Goal: Navigation & Orientation: Find specific page/section

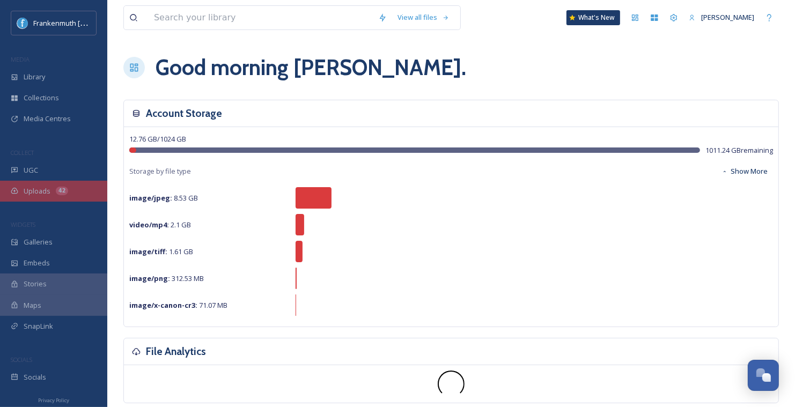
click at [60, 191] on div "42" at bounding box center [62, 191] width 12 height 9
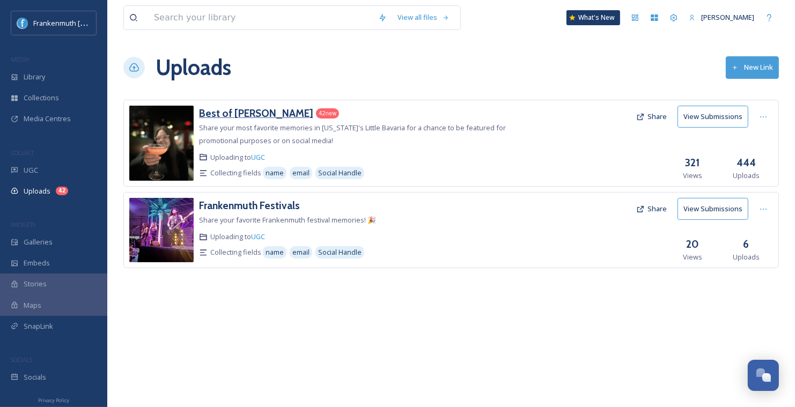
click at [248, 109] on h3 "Best of [PERSON_NAME]" at bounding box center [256, 113] width 114 height 13
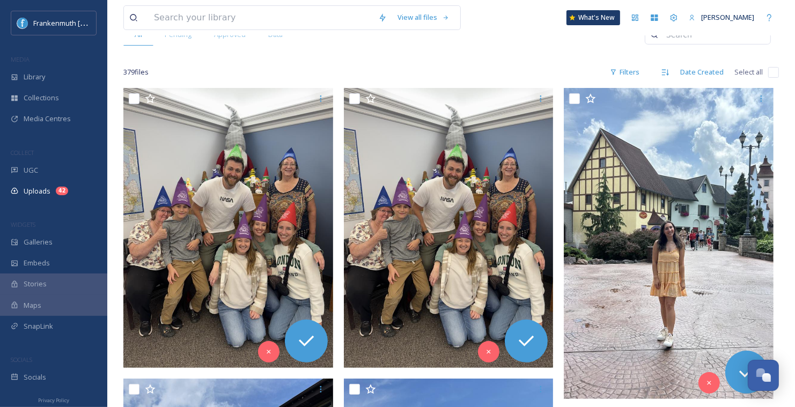
scroll to position [134, 0]
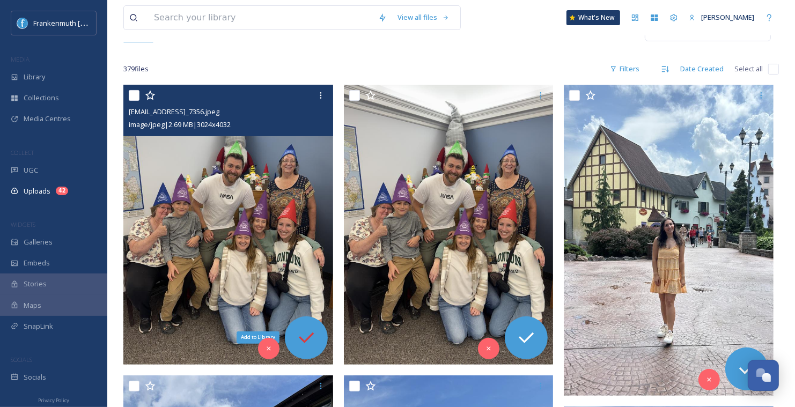
click at [304, 343] on icon at bounding box center [306, 337] width 21 height 21
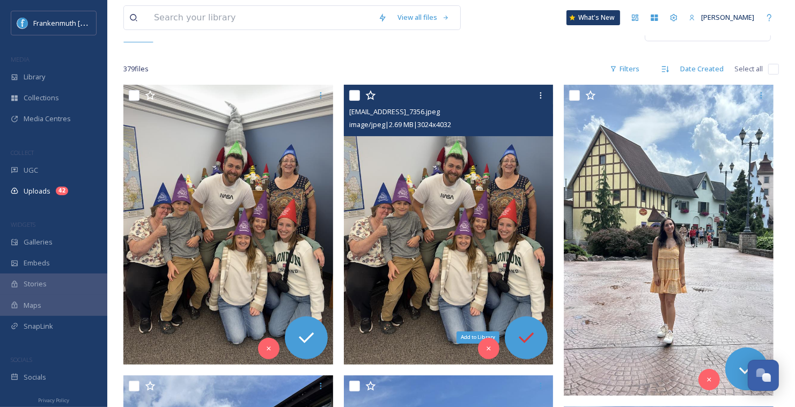
click at [540, 333] on div "Add to Library" at bounding box center [526, 338] width 43 height 43
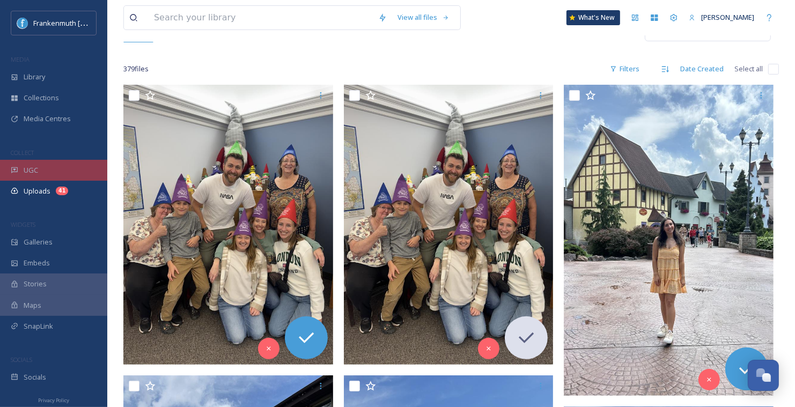
click at [58, 168] on div "UGC" at bounding box center [53, 170] width 107 height 21
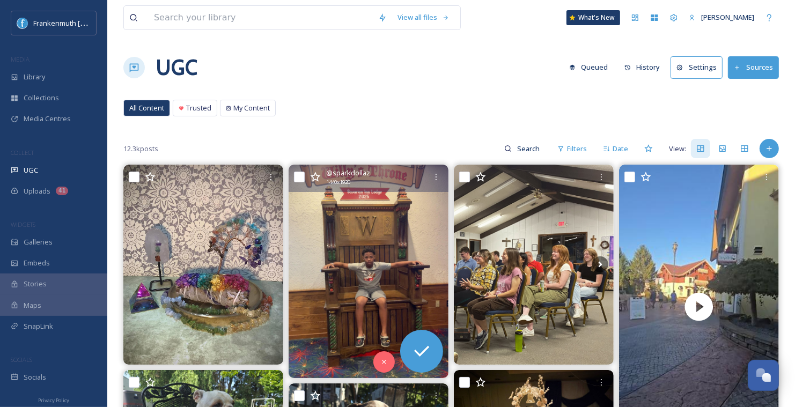
click at [412, 253] on img at bounding box center [369, 271] width 160 height 213
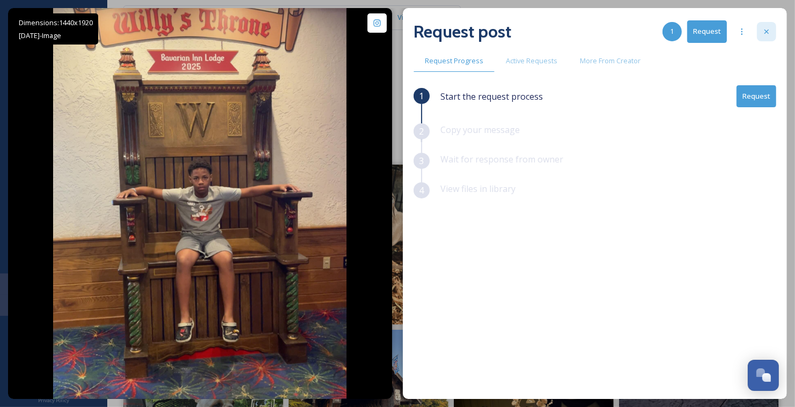
click at [767, 31] on icon at bounding box center [766, 31] width 9 height 9
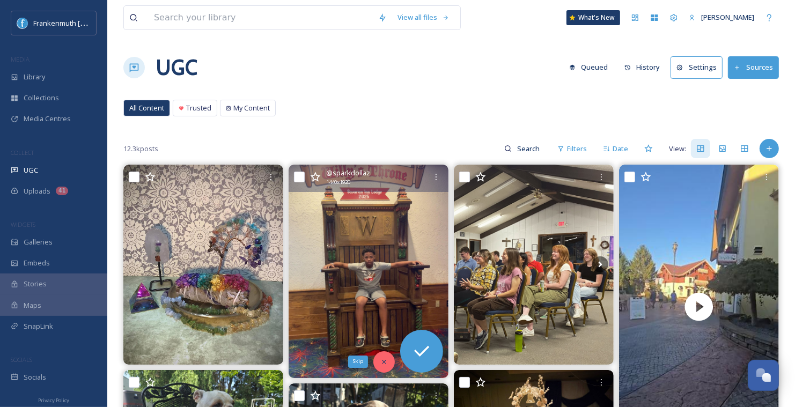
click at [386, 358] on icon at bounding box center [384, 362] width 8 height 8
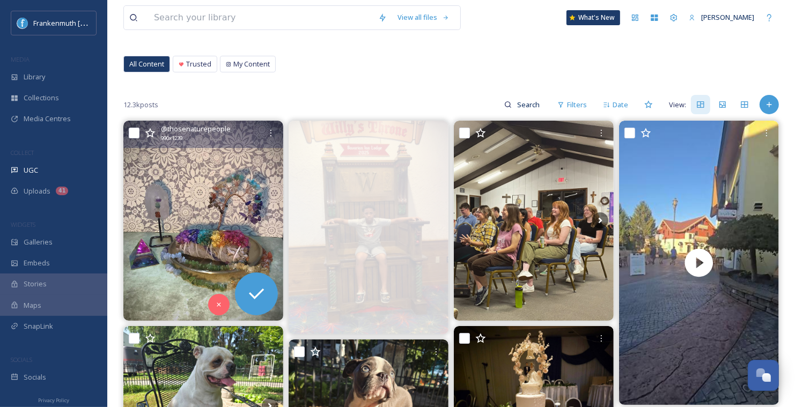
scroll to position [48, 0]
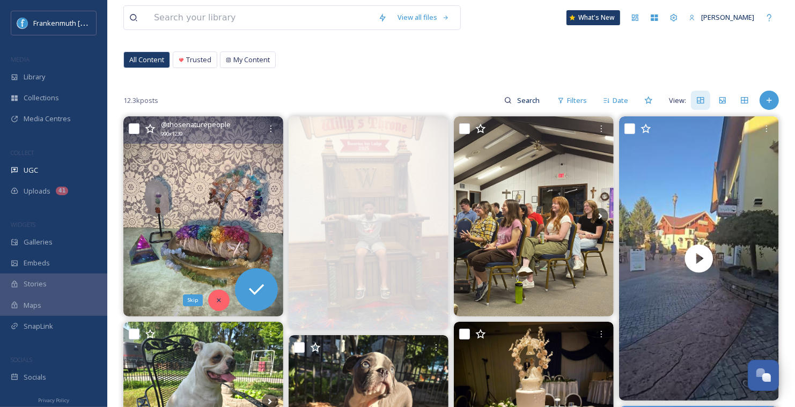
click at [221, 303] on icon at bounding box center [219, 301] width 8 height 8
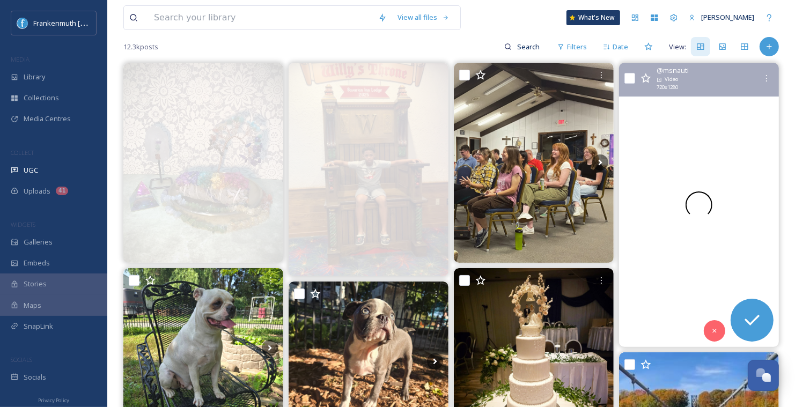
scroll to position [132, 0]
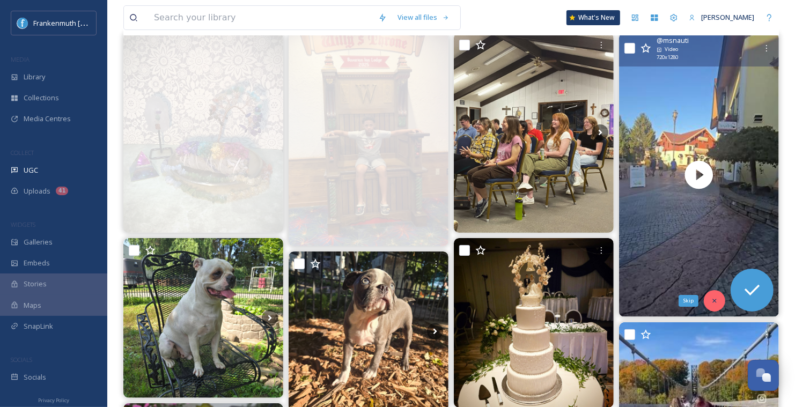
click at [710, 304] on div "Skip" at bounding box center [714, 300] width 21 height 21
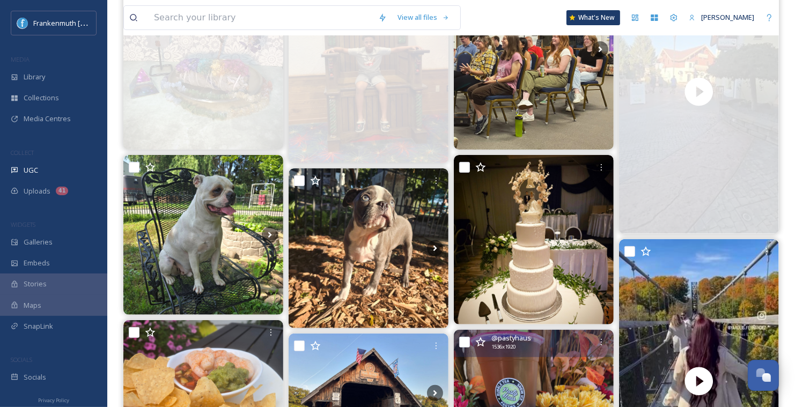
scroll to position [217, 0]
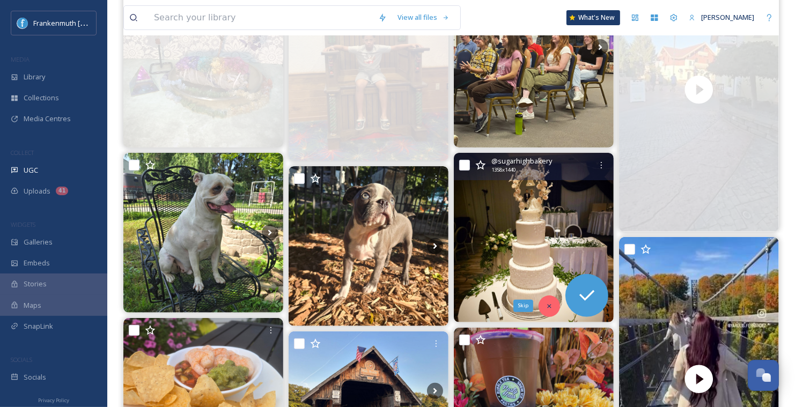
click at [550, 300] on div "Skip" at bounding box center [549, 306] width 21 height 21
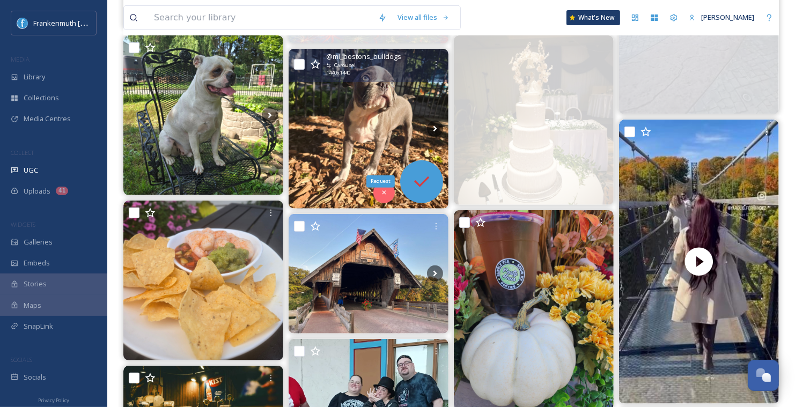
scroll to position [335, 0]
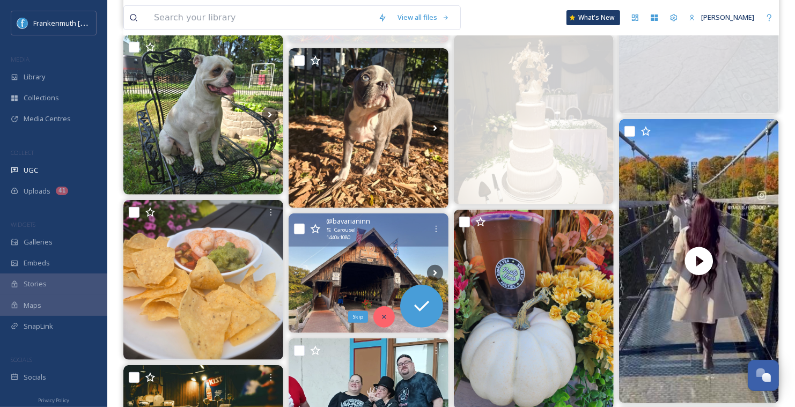
click at [387, 310] on div "Skip" at bounding box center [383, 316] width 21 height 21
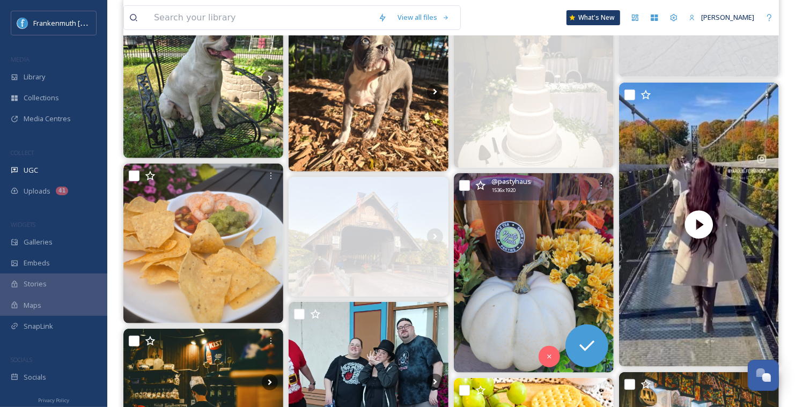
scroll to position [378, 0]
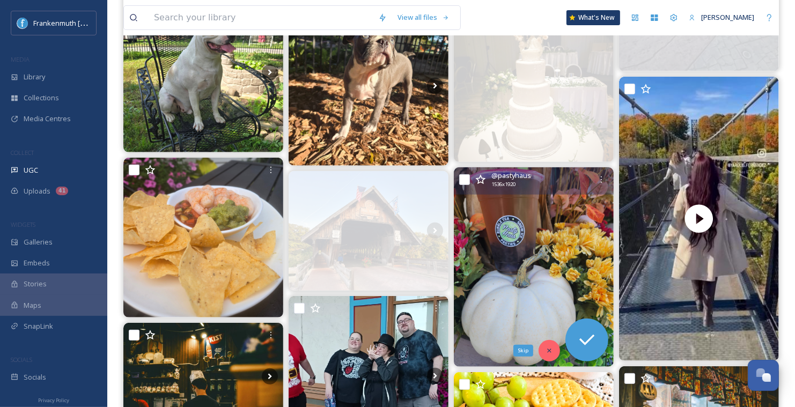
click at [548, 349] on icon at bounding box center [549, 351] width 4 height 4
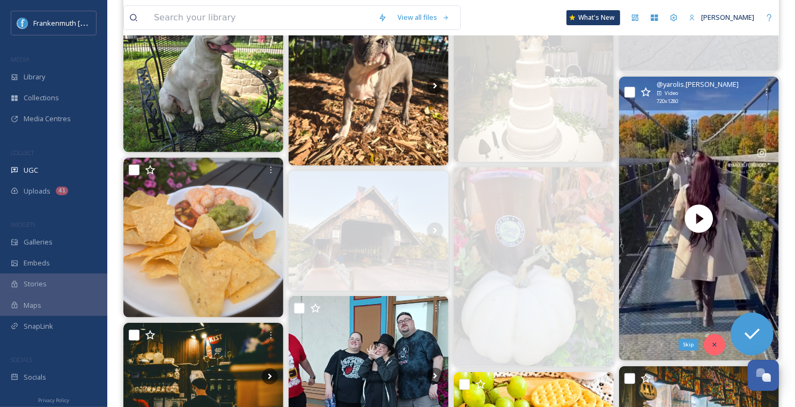
click at [711, 334] on div "Skip" at bounding box center [714, 344] width 21 height 21
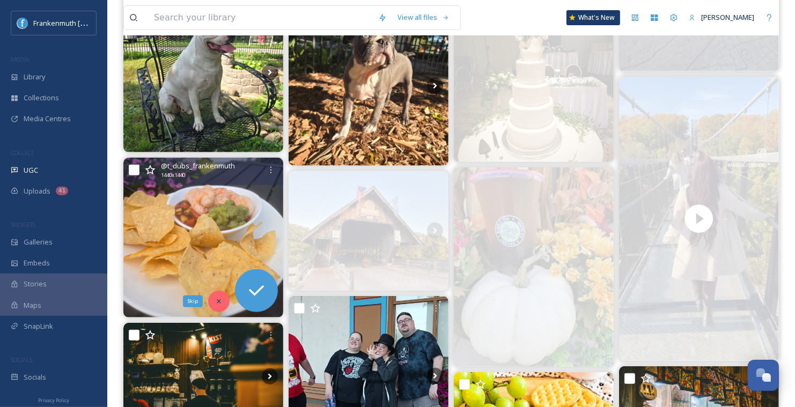
click at [226, 303] on div "Skip" at bounding box center [218, 301] width 21 height 21
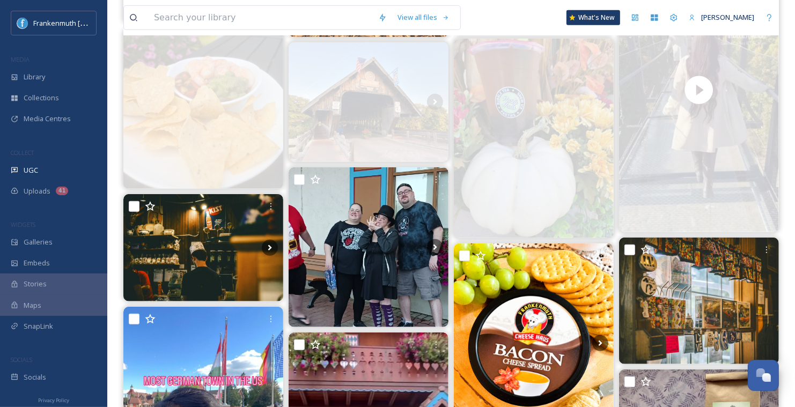
scroll to position [526, 0]
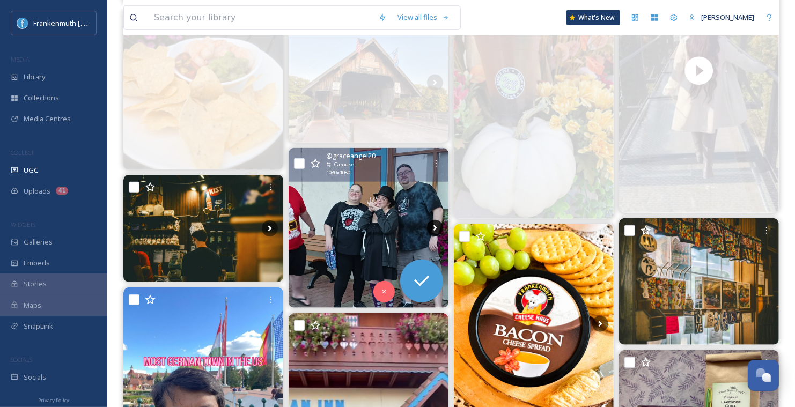
click at [430, 226] on icon at bounding box center [435, 228] width 16 height 16
click at [432, 226] on icon at bounding box center [435, 228] width 16 height 16
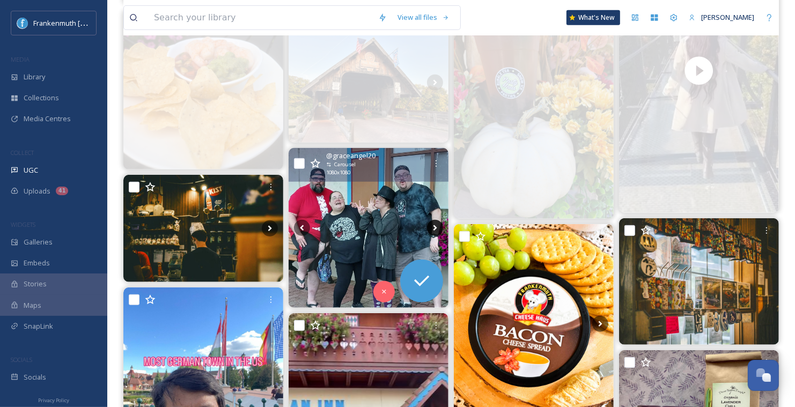
click at [433, 226] on icon at bounding box center [435, 228] width 16 height 16
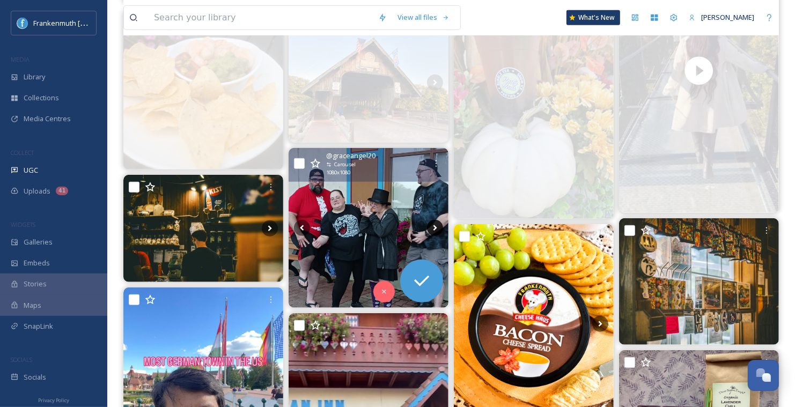
click at [433, 226] on icon at bounding box center [435, 228] width 16 height 16
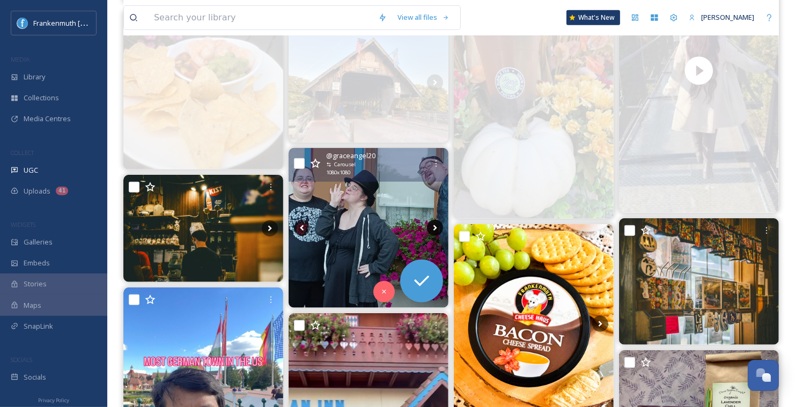
click at [433, 226] on icon at bounding box center [435, 228] width 16 height 16
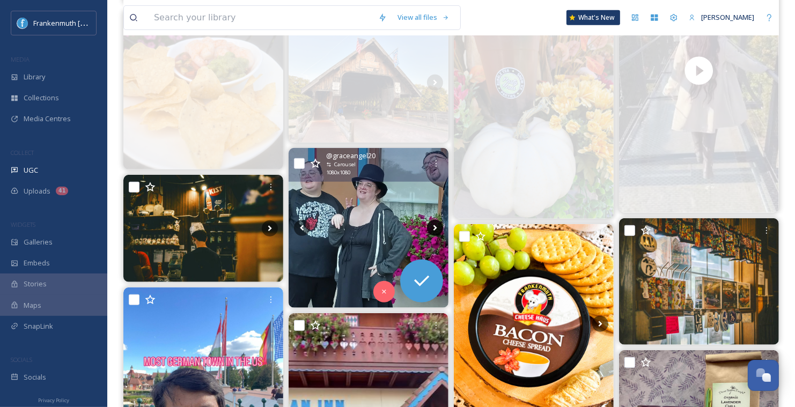
click at [433, 226] on icon at bounding box center [435, 228] width 16 height 16
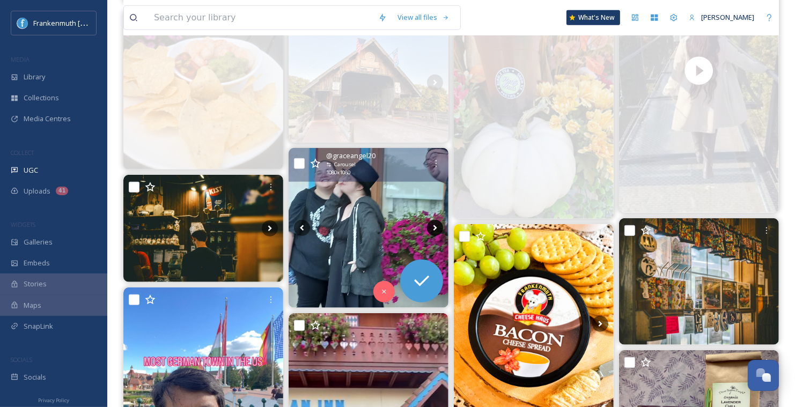
click at [433, 226] on icon at bounding box center [435, 228] width 16 height 16
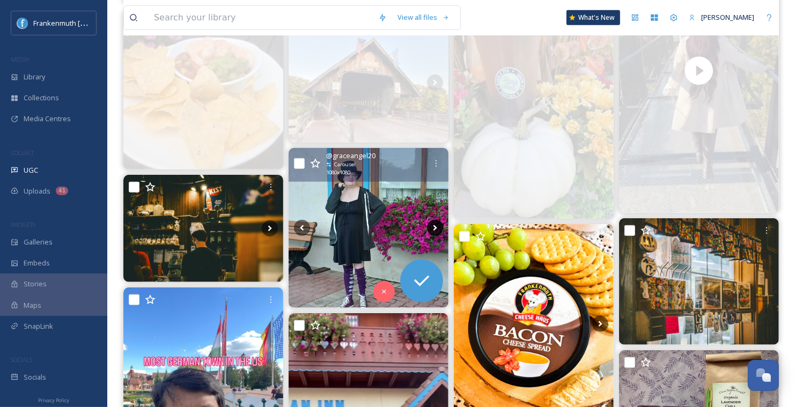
click at [433, 226] on icon at bounding box center [435, 228] width 16 height 16
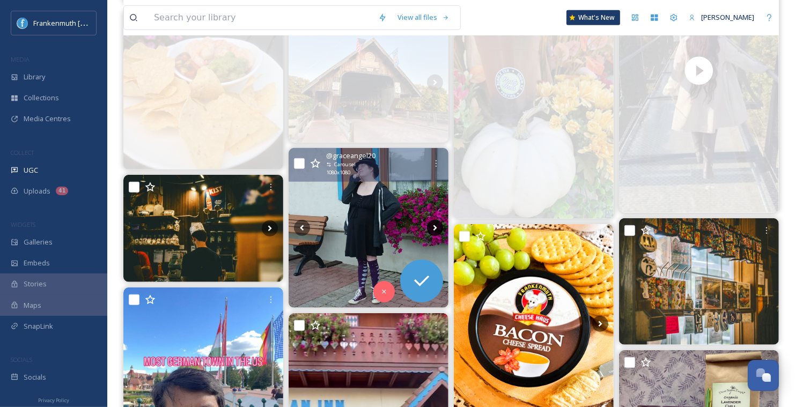
click at [433, 226] on icon at bounding box center [435, 228] width 16 height 16
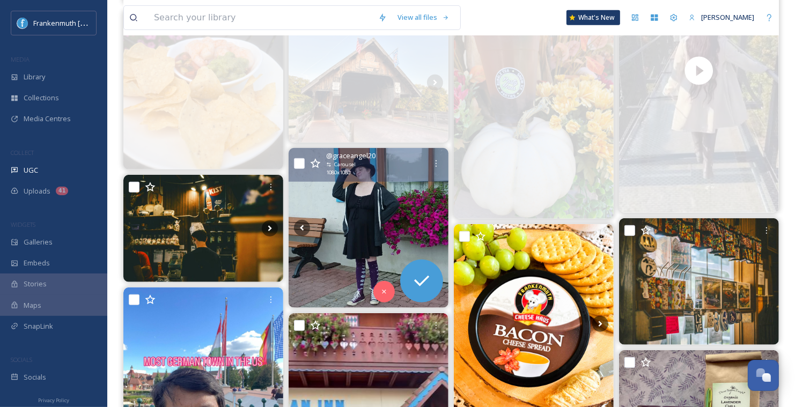
click at [433, 226] on icon at bounding box center [435, 228] width 16 height 16
click at [383, 288] on icon at bounding box center [384, 292] width 8 height 8
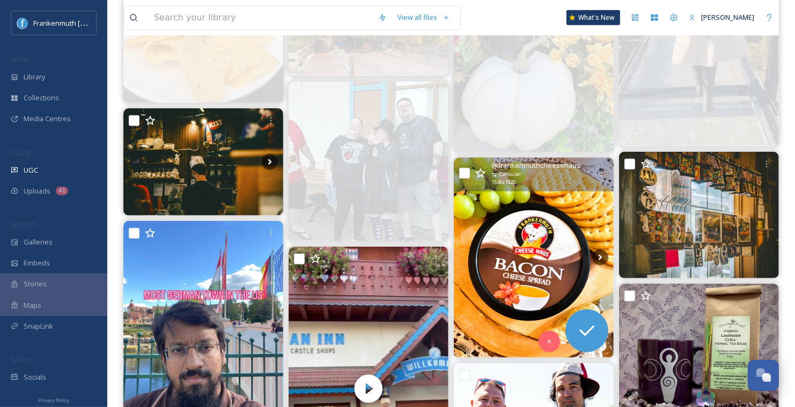
scroll to position [592, 0]
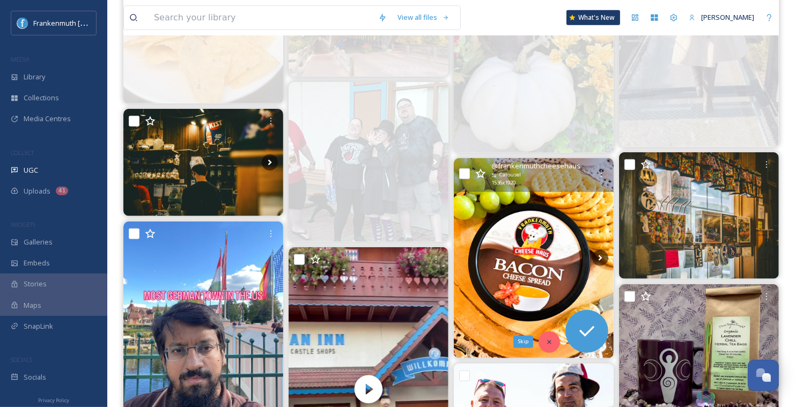
click at [555, 340] on div "Skip" at bounding box center [549, 342] width 21 height 21
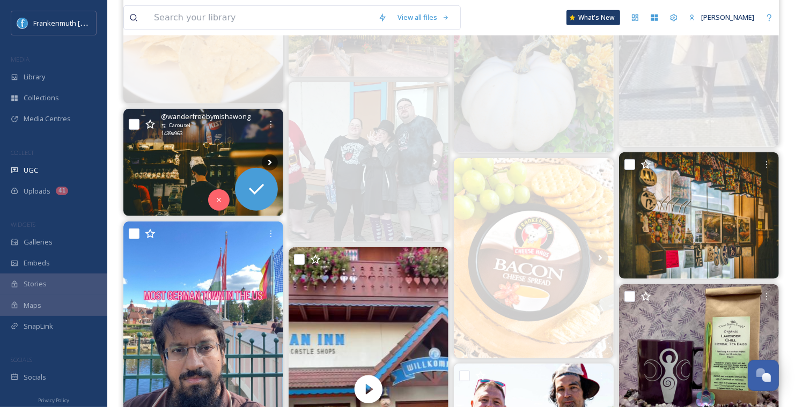
click at [167, 156] on img at bounding box center [203, 162] width 160 height 107
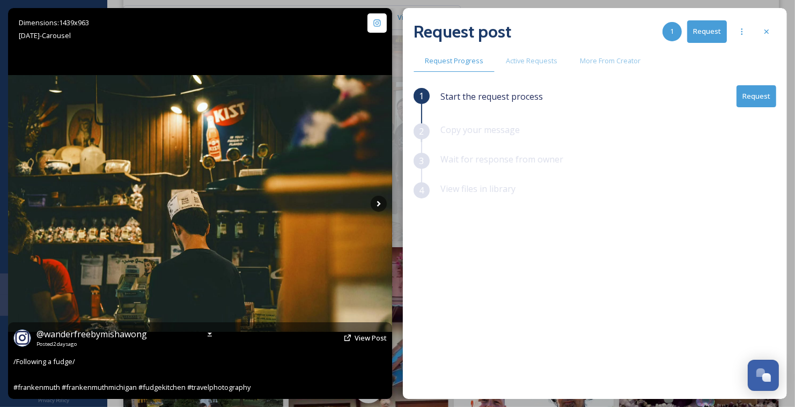
click at [376, 194] on img at bounding box center [200, 203] width 384 height 257
click at [378, 201] on icon at bounding box center [379, 204] width 16 height 16
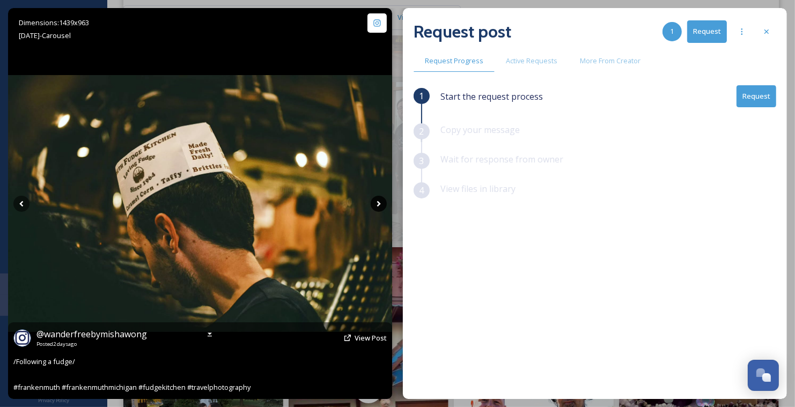
click at [378, 201] on icon at bounding box center [379, 204] width 16 height 16
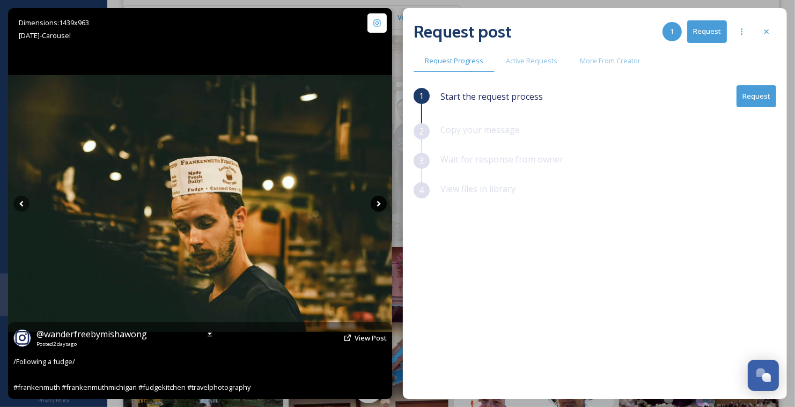
click at [378, 201] on icon at bounding box center [379, 204] width 16 height 16
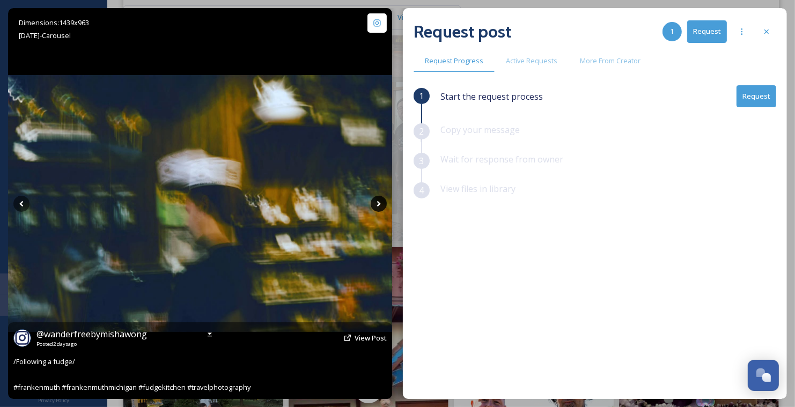
click at [378, 201] on icon at bounding box center [379, 204] width 16 height 16
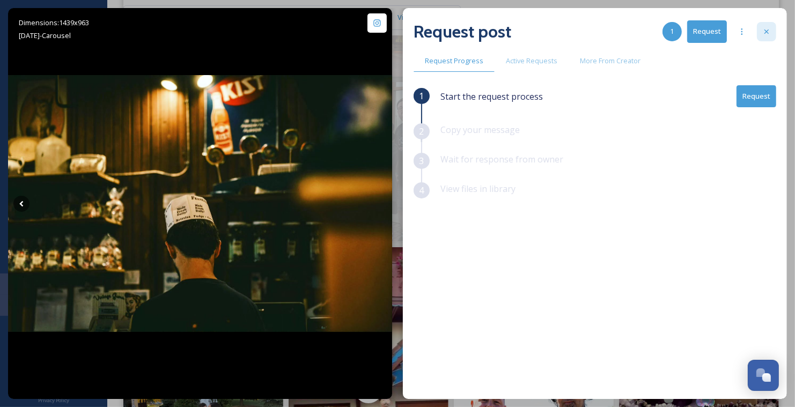
click at [770, 31] on icon at bounding box center [766, 31] width 9 height 9
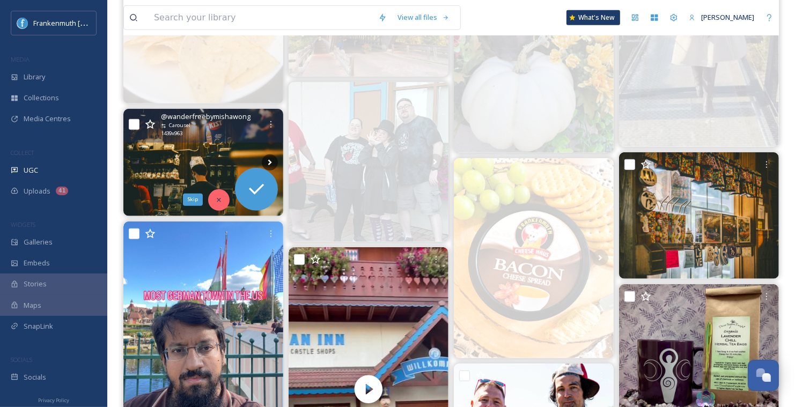
click at [222, 198] on icon at bounding box center [219, 200] width 8 height 8
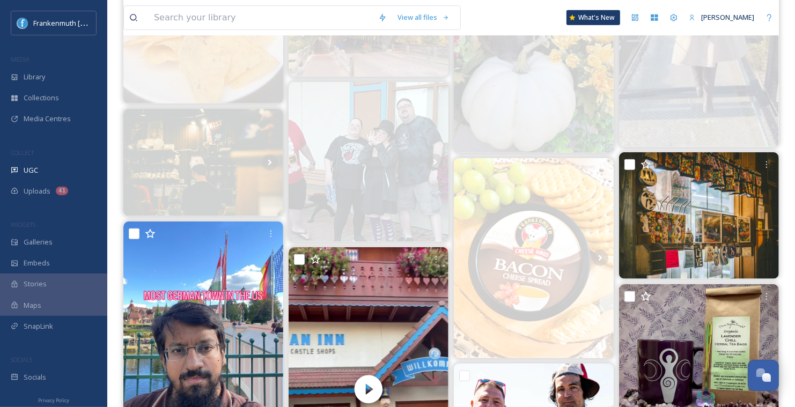
scroll to position [736, 0]
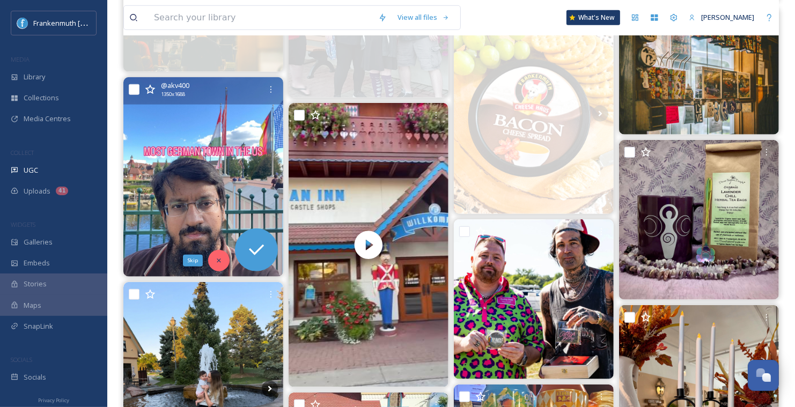
click at [221, 260] on icon at bounding box center [219, 261] width 8 height 8
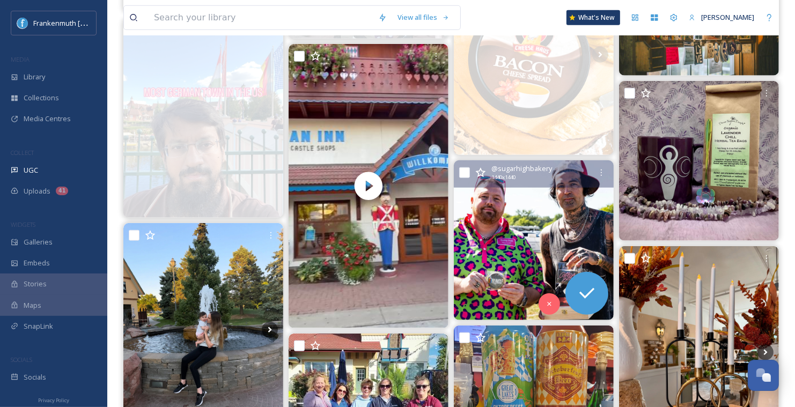
scroll to position [791, 0]
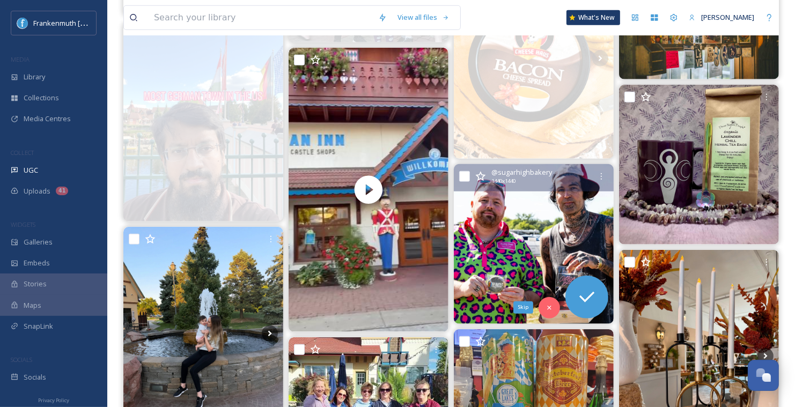
click at [525, 244] on img at bounding box center [534, 244] width 160 height 160
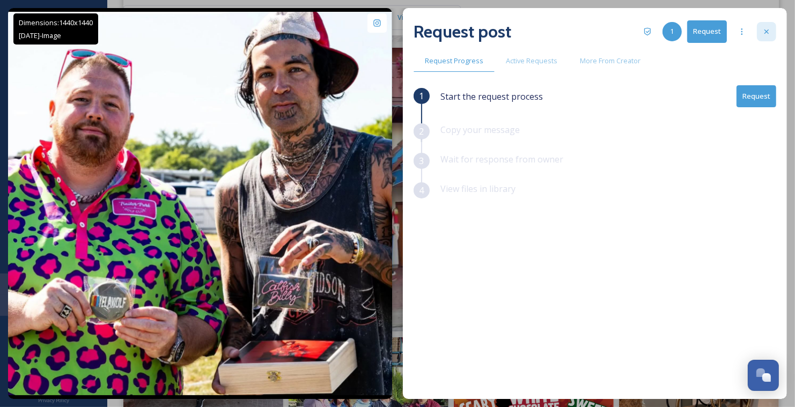
click at [766, 30] on icon at bounding box center [766, 31] width 9 height 9
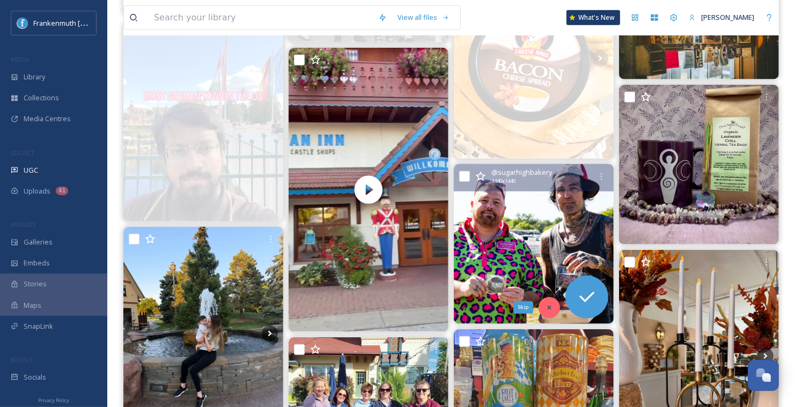
click at [553, 307] on div "Skip" at bounding box center [549, 307] width 21 height 21
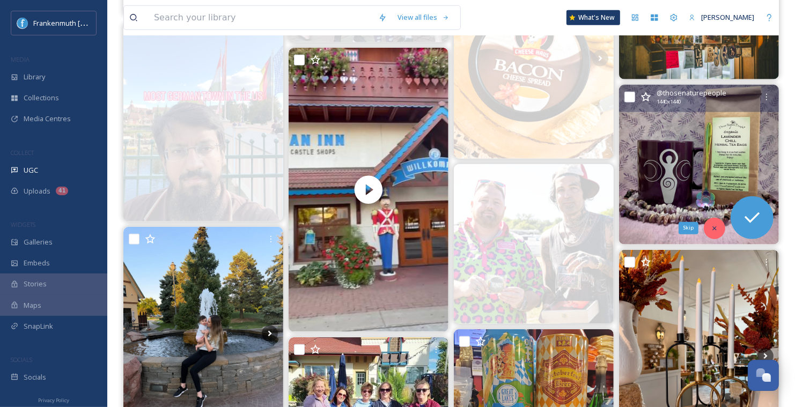
click at [717, 225] on icon at bounding box center [715, 229] width 8 height 8
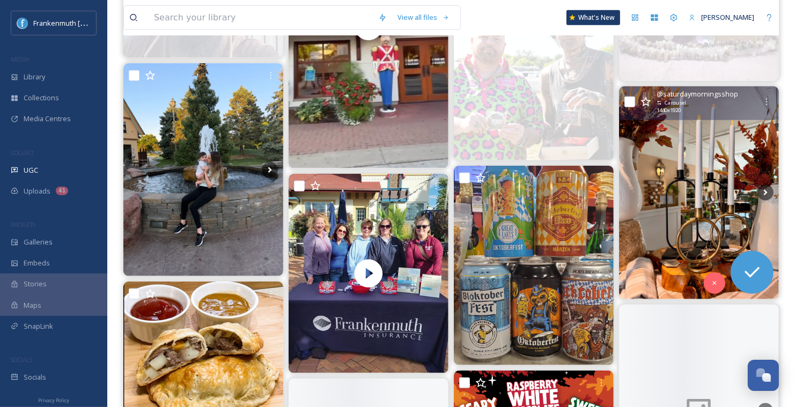
scroll to position [957, 0]
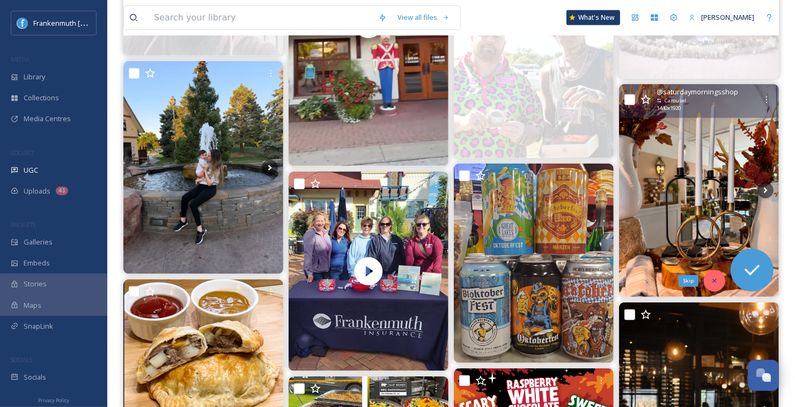
click at [717, 277] on icon at bounding box center [715, 281] width 8 height 8
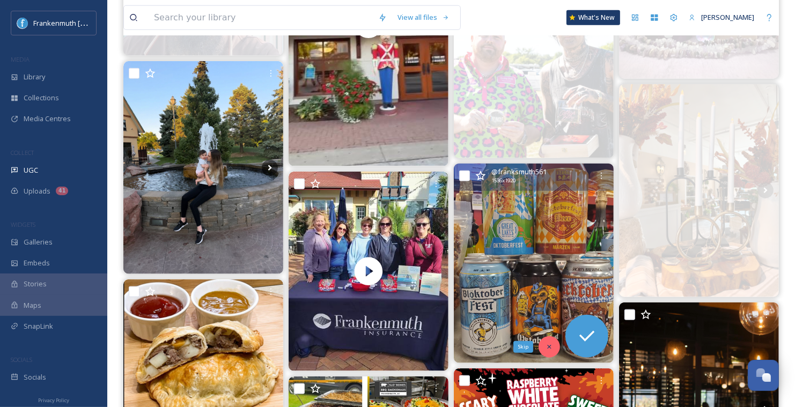
click at [552, 350] on div "Skip" at bounding box center [549, 346] width 21 height 21
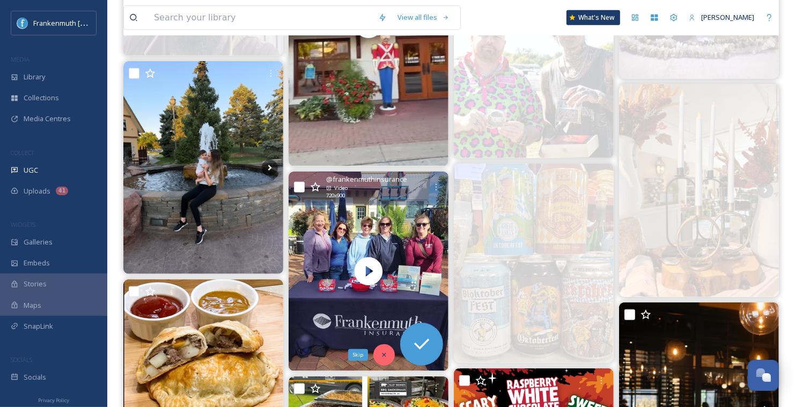
click at [379, 349] on div "Skip" at bounding box center [383, 354] width 21 height 21
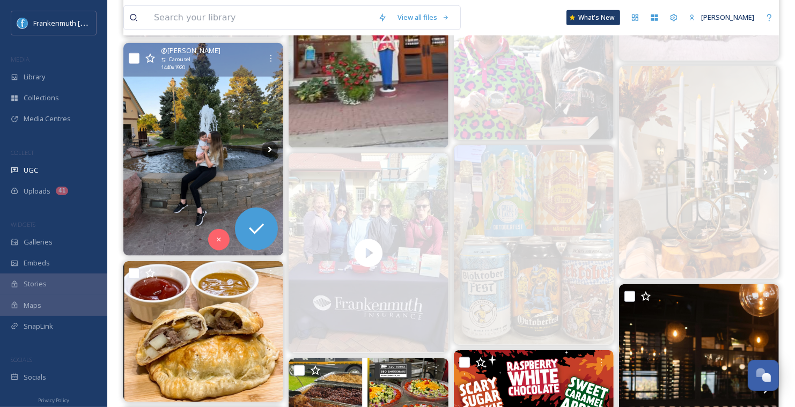
scroll to position [1016, 0]
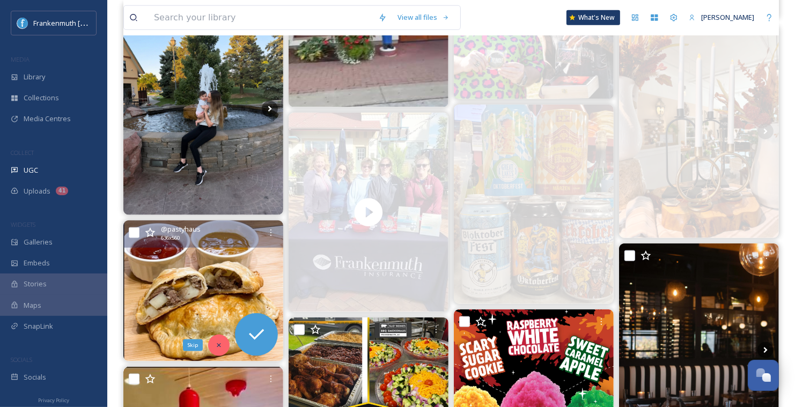
click at [223, 345] on div "Skip" at bounding box center [218, 345] width 21 height 21
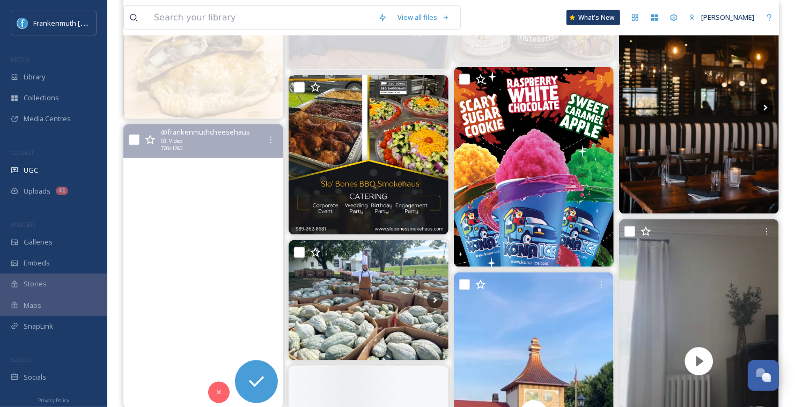
scroll to position [1289, 0]
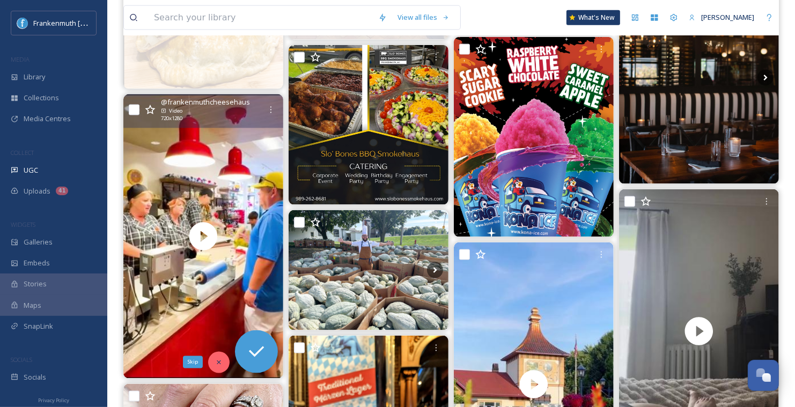
click at [218, 359] on icon at bounding box center [219, 363] width 8 height 8
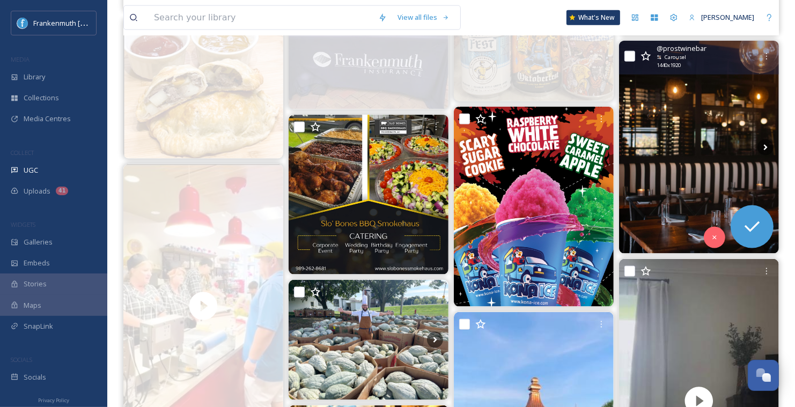
scroll to position [1218, 0]
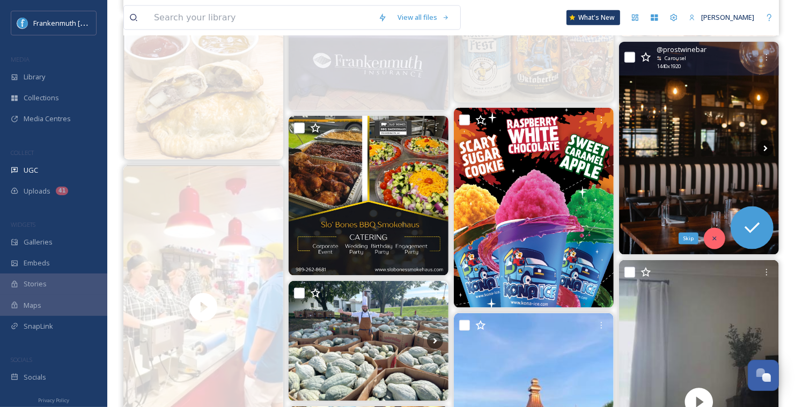
click at [718, 240] on icon at bounding box center [715, 239] width 8 height 8
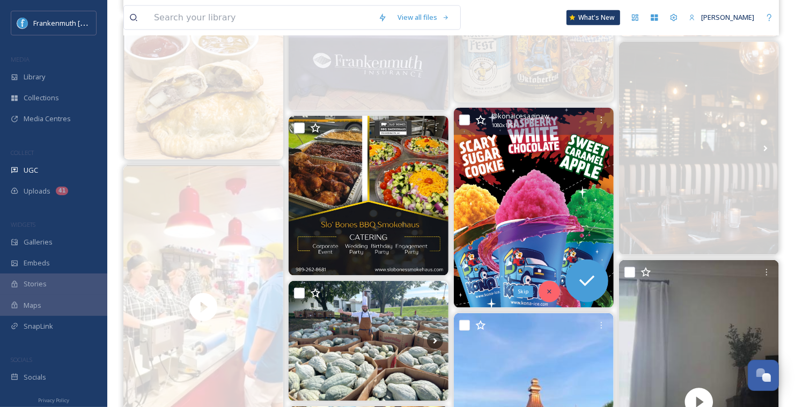
click at [552, 288] on icon at bounding box center [550, 292] width 8 height 8
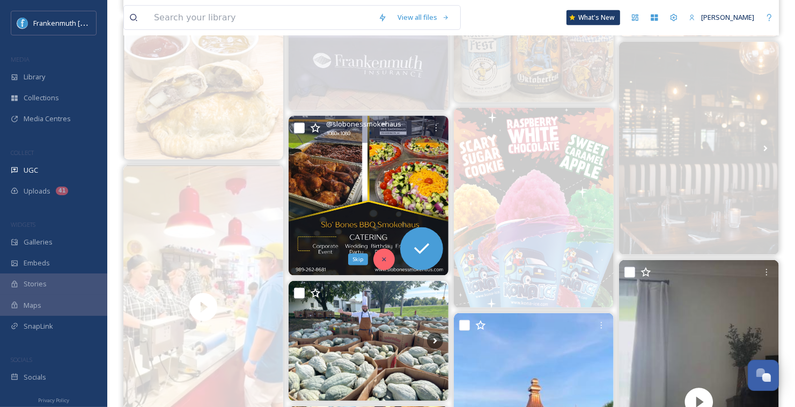
click at [378, 265] on div "Skip" at bounding box center [383, 259] width 21 height 21
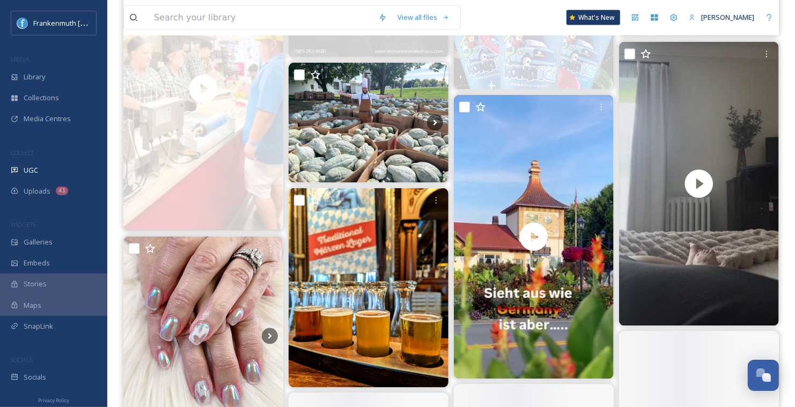
scroll to position [1549, 0]
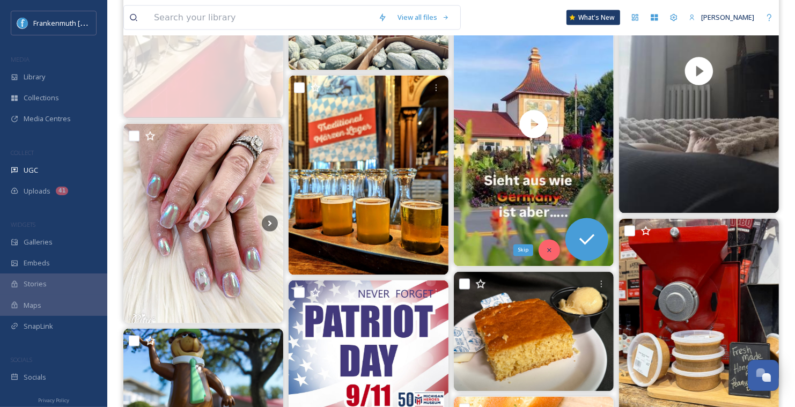
click at [548, 248] on icon at bounding box center [550, 251] width 8 height 8
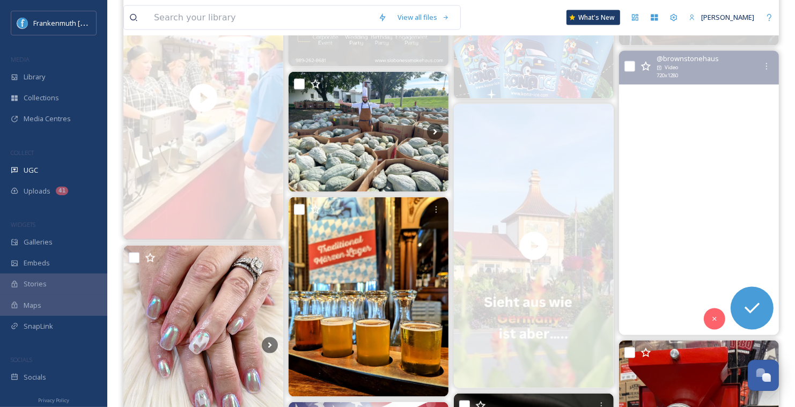
scroll to position [1425, 0]
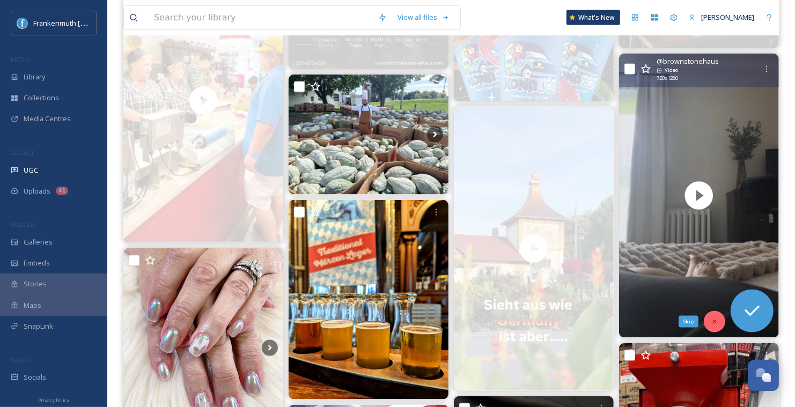
click at [718, 319] on div "Skip" at bounding box center [714, 321] width 21 height 21
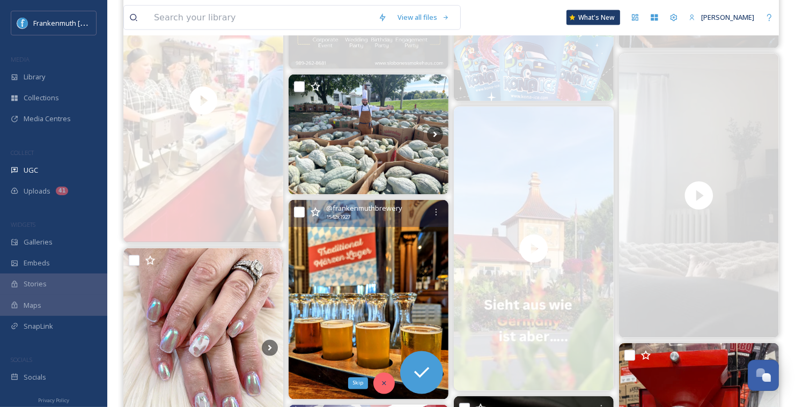
click at [385, 381] on icon at bounding box center [384, 383] width 4 height 4
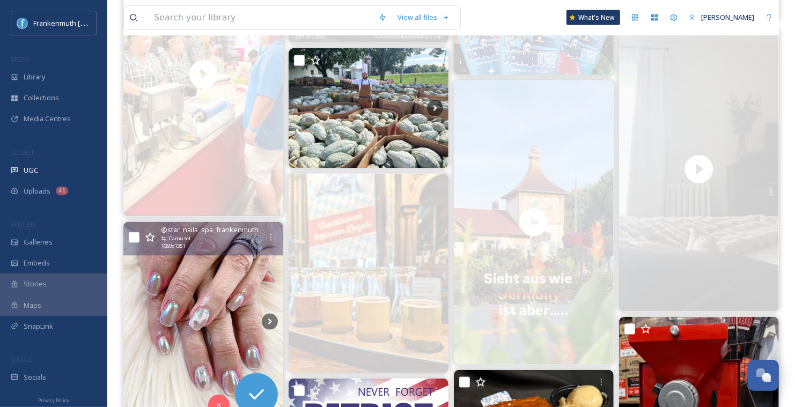
scroll to position [1461, 0]
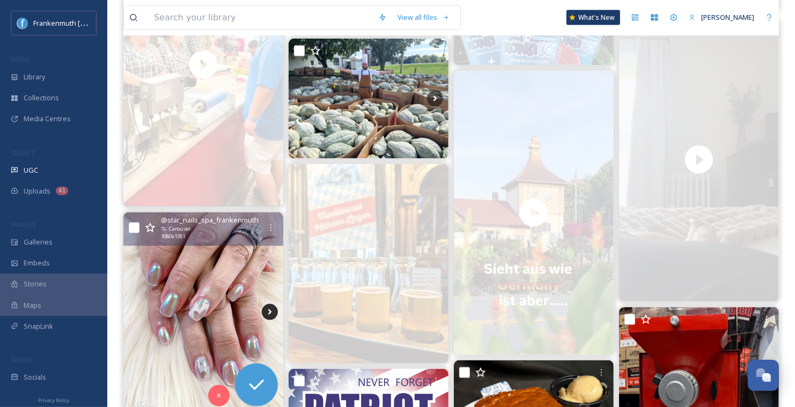
click at [269, 312] on icon at bounding box center [270, 313] width 4 height 6
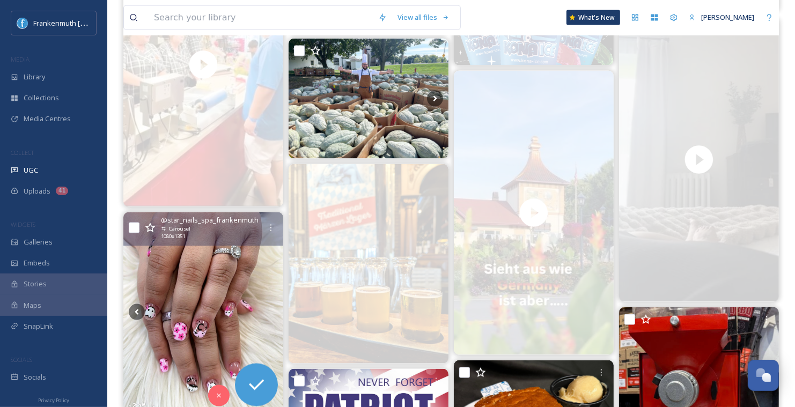
click at [199, 310] on img at bounding box center [203, 312] width 160 height 200
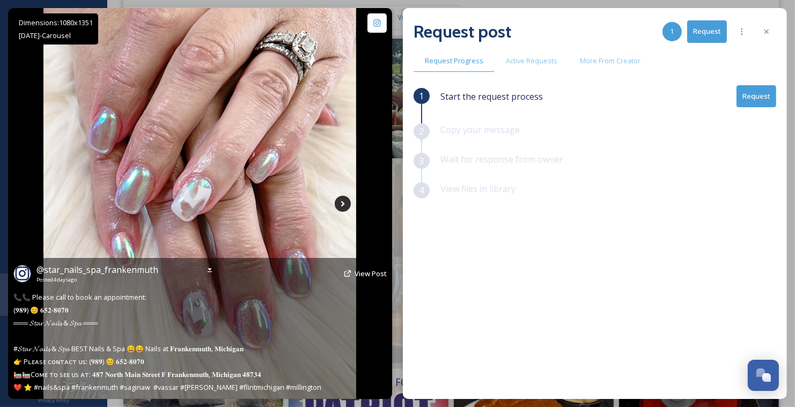
click at [345, 202] on icon at bounding box center [343, 204] width 16 height 16
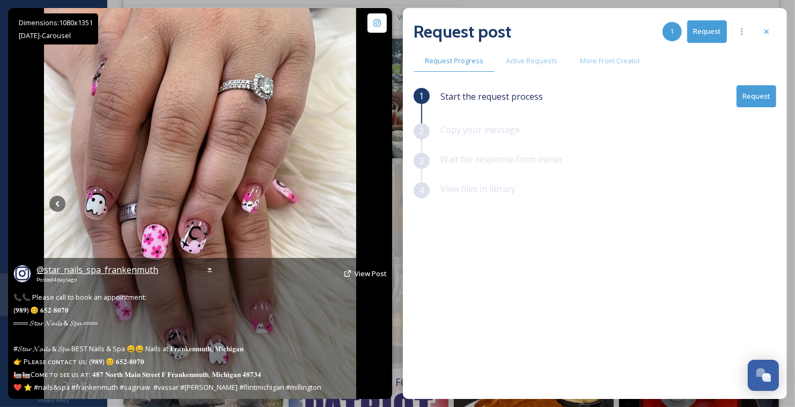
click at [127, 267] on span "@ star_nails_spa_frankenmuth" at bounding box center [97, 270] width 122 height 12
